Goal: Task Accomplishment & Management: Manage account settings

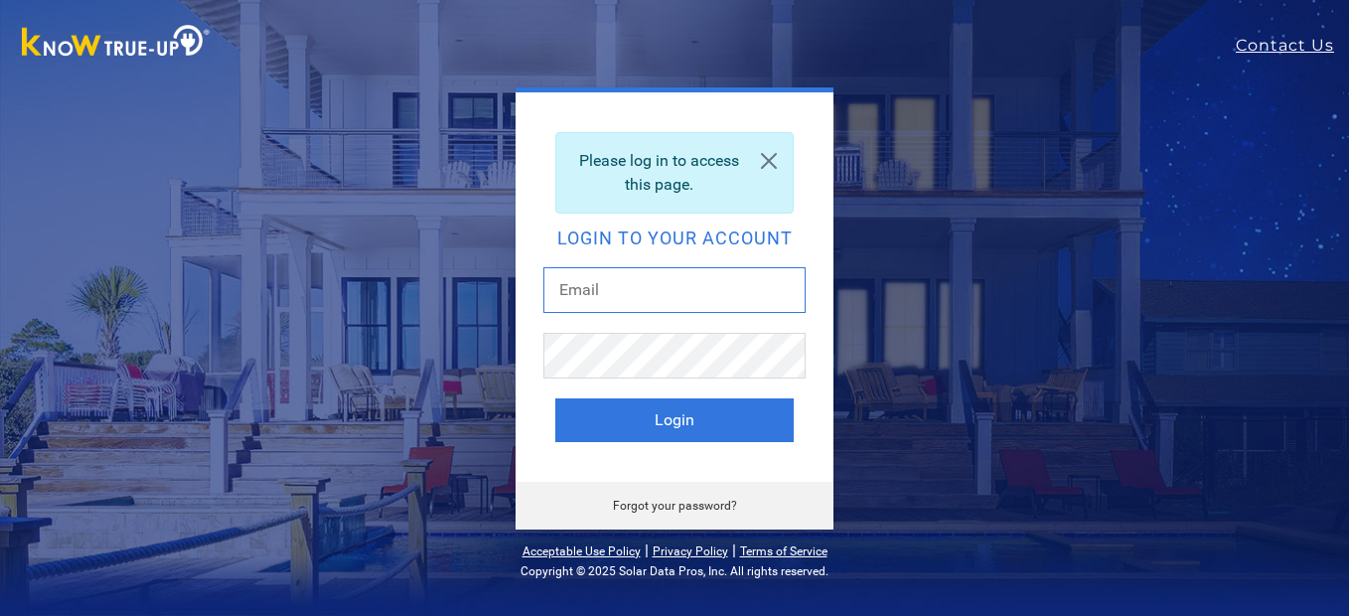
click at [642, 303] on input "text" at bounding box center [674, 290] width 262 height 46
type input "beardad@att.net"
click at [555, 398] on button "Login" at bounding box center [674, 420] width 238 height 44
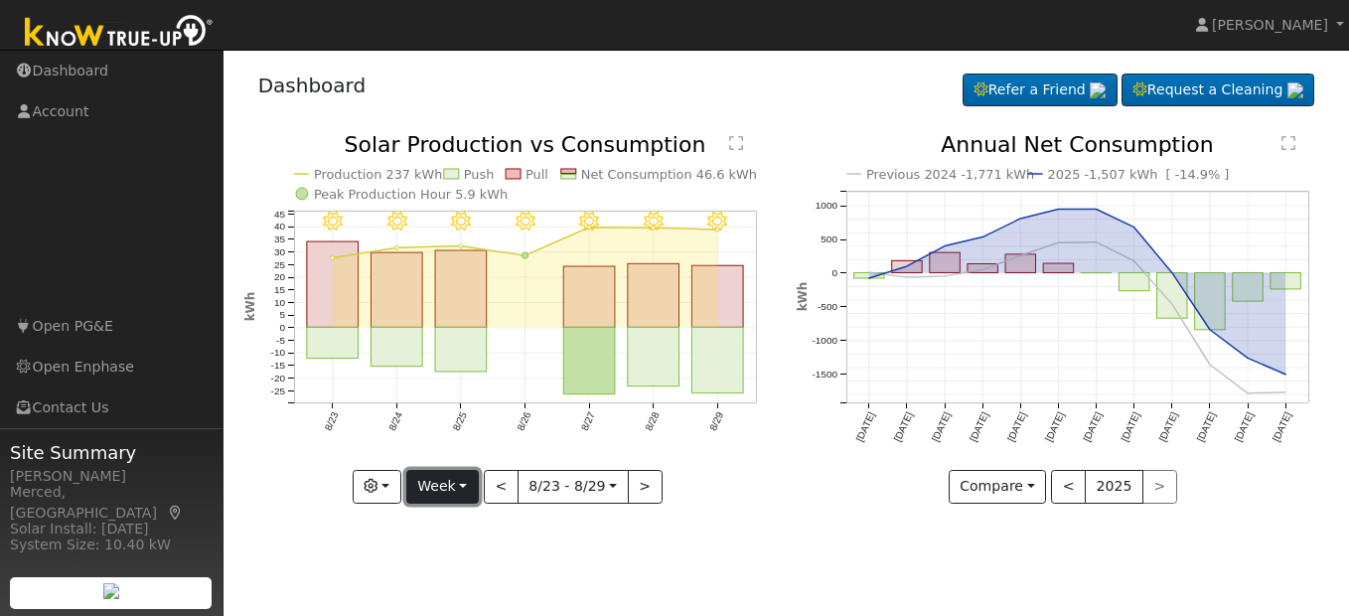
click at [461, 481] on button "Week" at bounding box center [442, 487] width 73 height 34
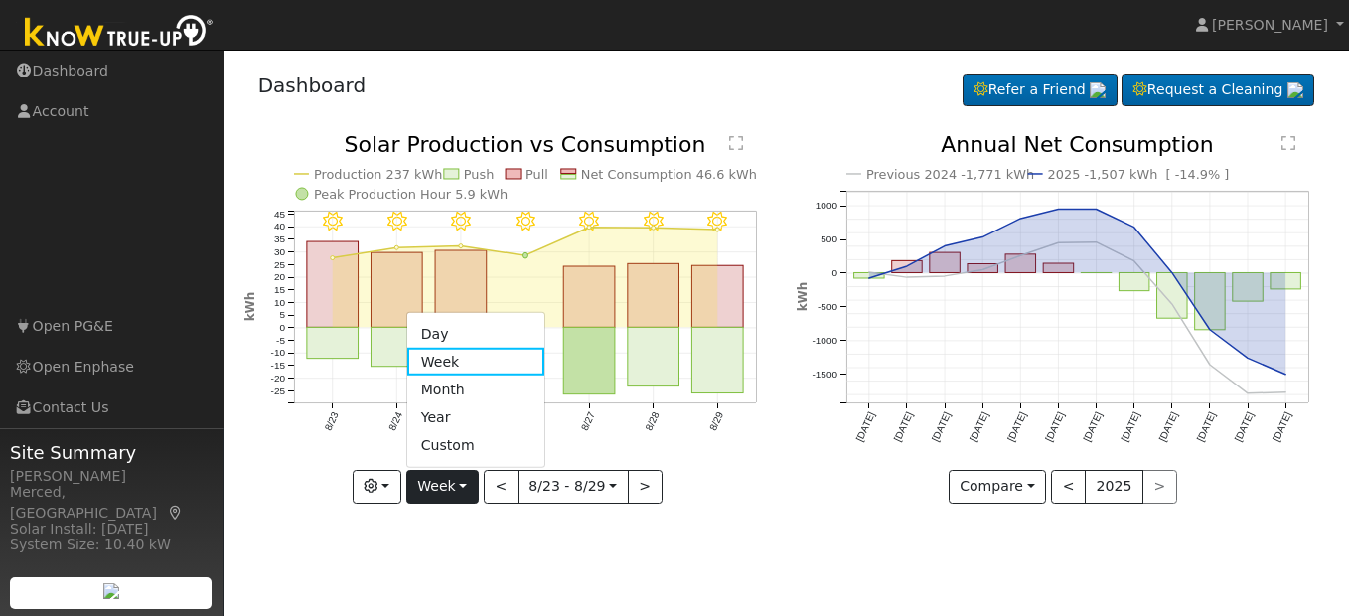
click at [460, 398] on link "Month" at bounding box center [476, 389] width 138 height 28
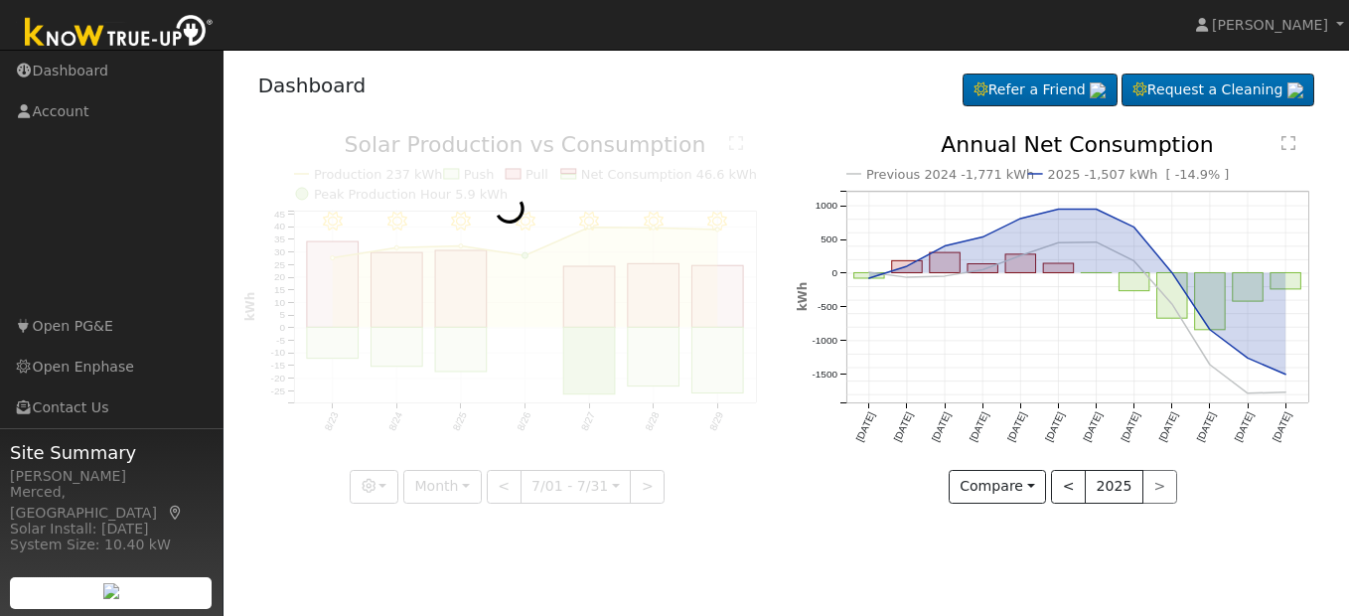
click at [460, 398] on div at bounding box center [509, 318] width 531 height 369
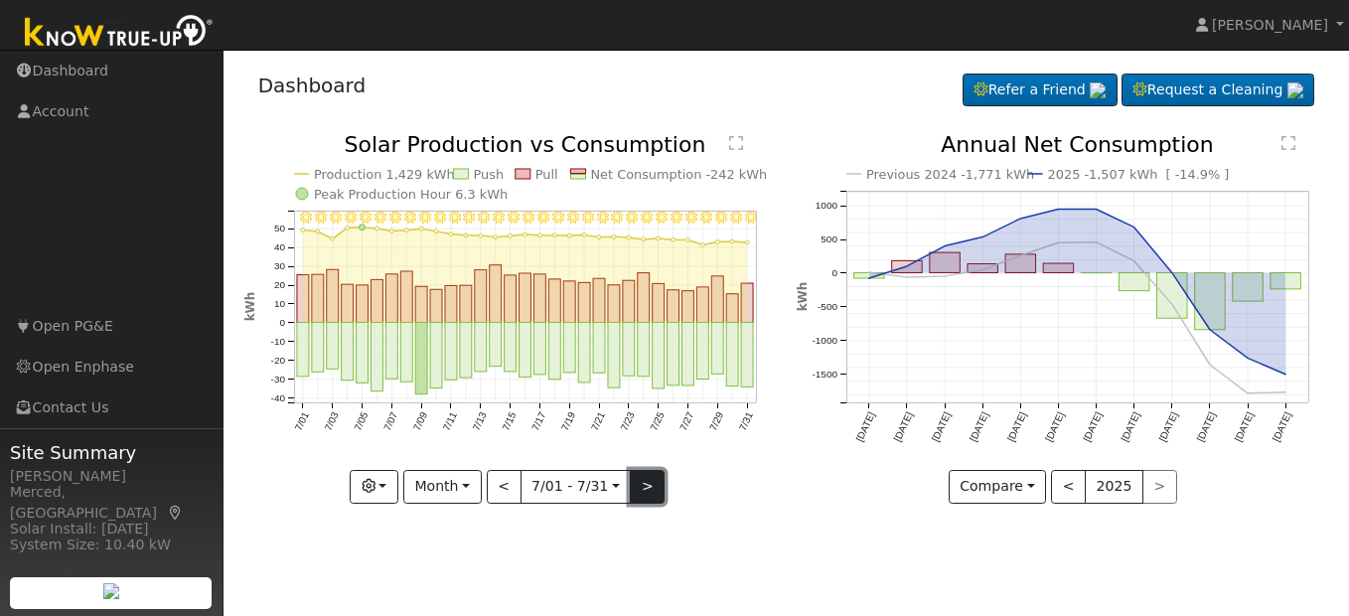
click at [652, 482] on button ">" at bounding box center [647, 487] width 35 height 34
type input "[DATE]"
click at [0, 0] on div at bounding box center [0, 0] width 0 height 0
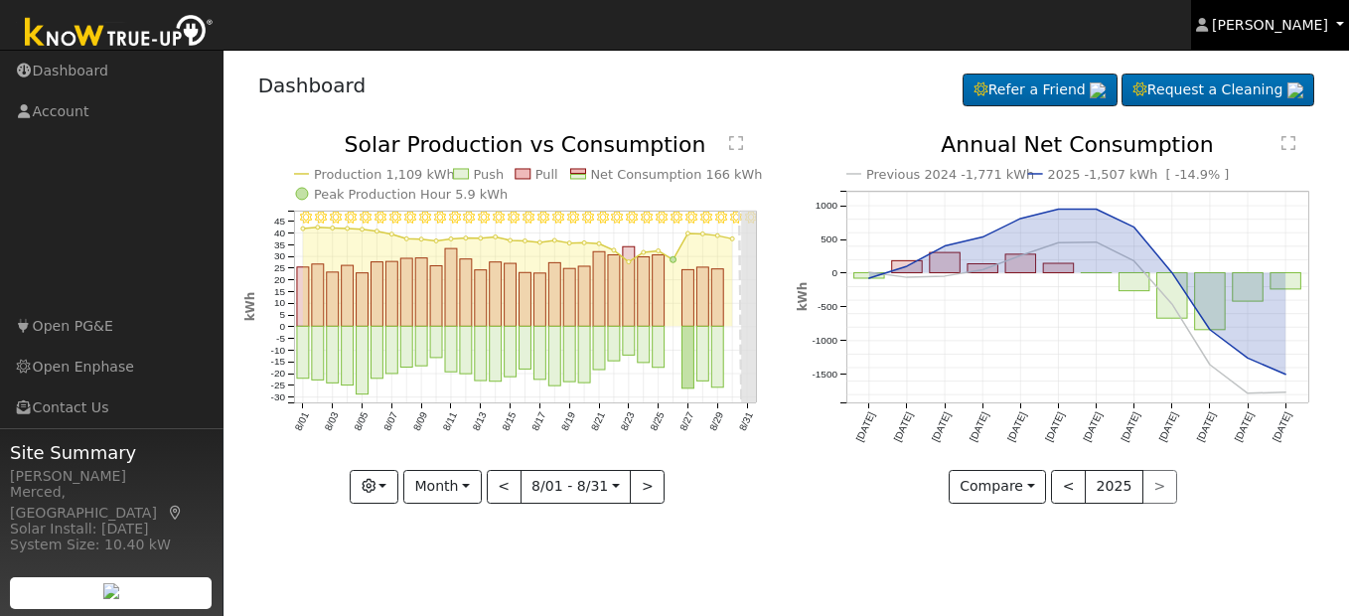
click at [1303, 31] on span "[PERSON_NAME]" at bounding box center [1270, 25] width 116 height 16
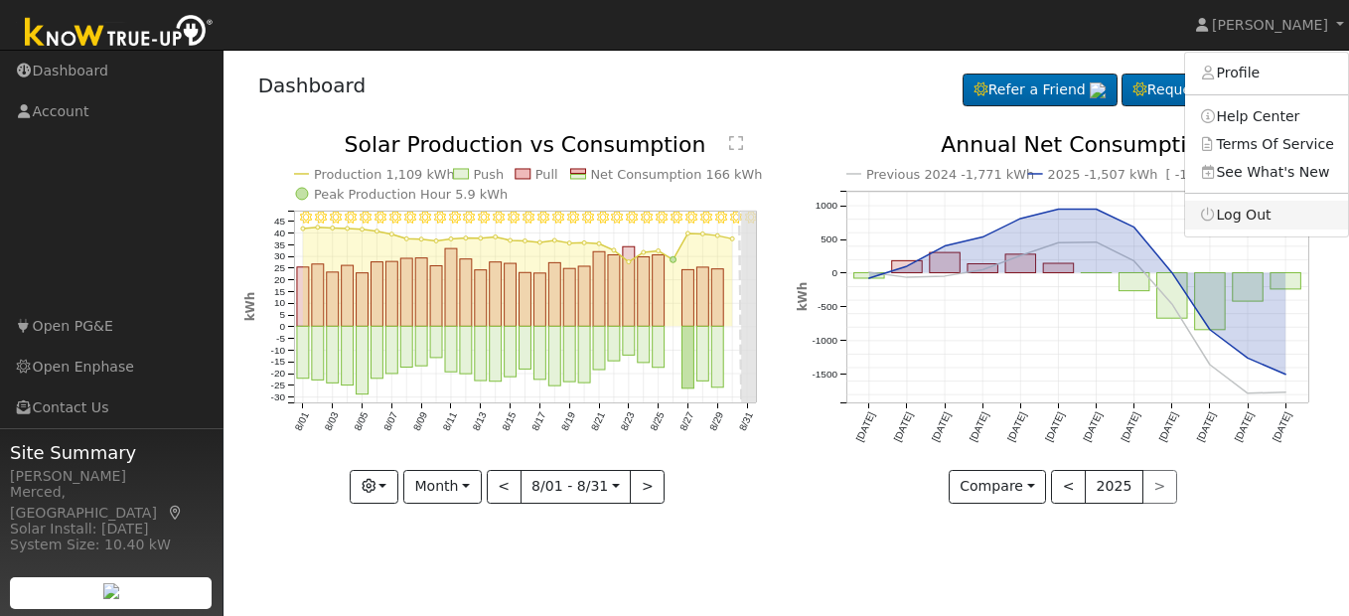
click at [1267, 217] on link "Log Out" at bounding box center [1266, 215] width 163 height 28
